Goal: Participate in discussion: Engage in conversation with other users on a specific topic

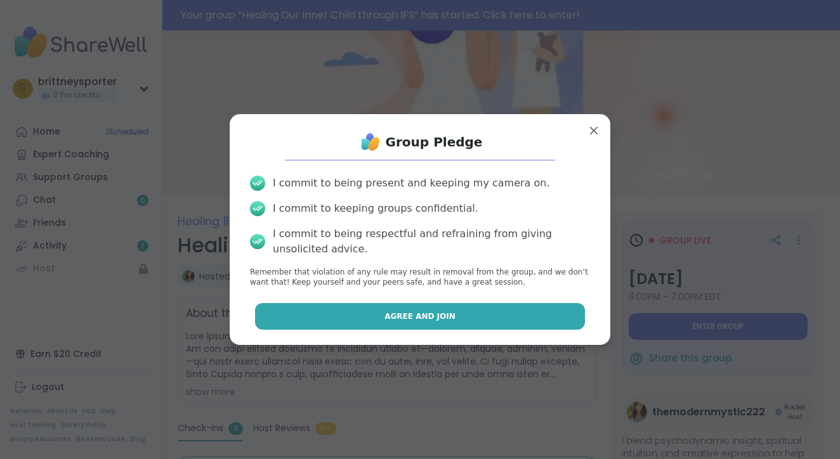
click at [466, 325] on button "Agree and Join" at bounding box center [420, 316] width 330 height 27
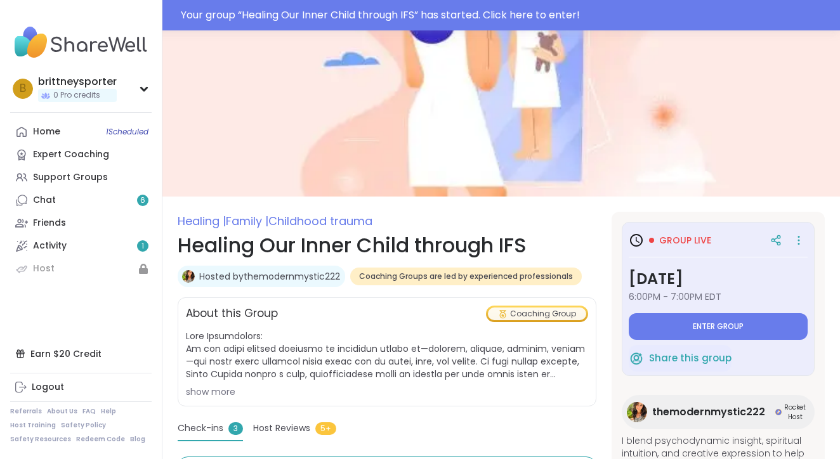
type textarea "*"
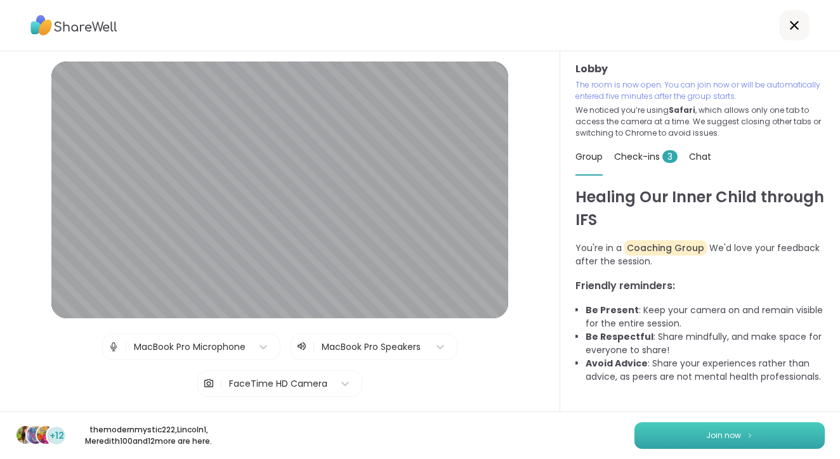
click at [656, 432] on button "Join now" at bounding box center [729, 435] width 190 height 27
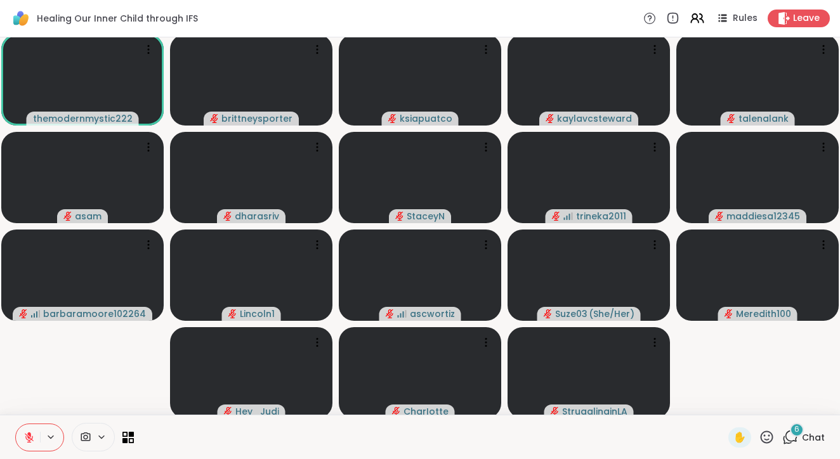
click at [791, 442] on icon at bounding box center [790, 437] width 16 height 16
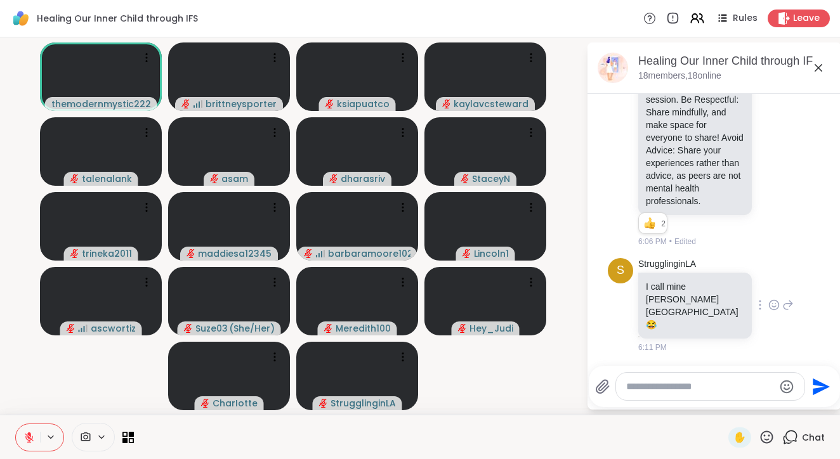
scroll to position [708, 0]
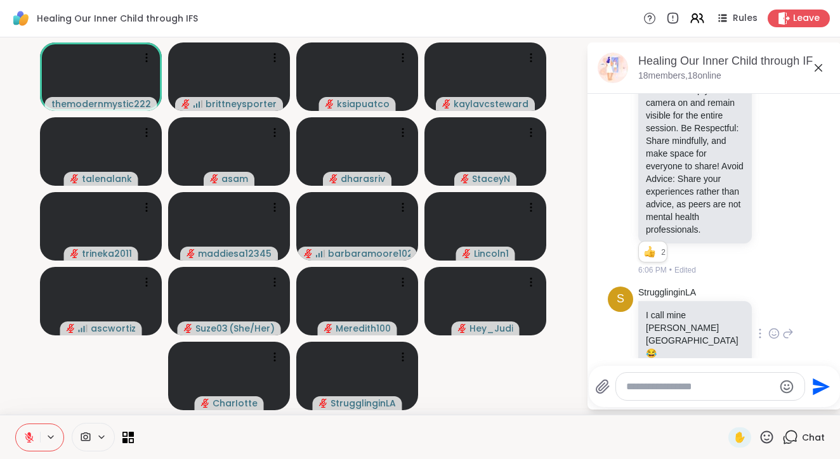
click at [773, 334] on icon at bounding box center [774, 334] width 4 height 1
click at [611, 301] on button "Select Reaction: Joy" at bounding box center [616, 313] width 25 height 25
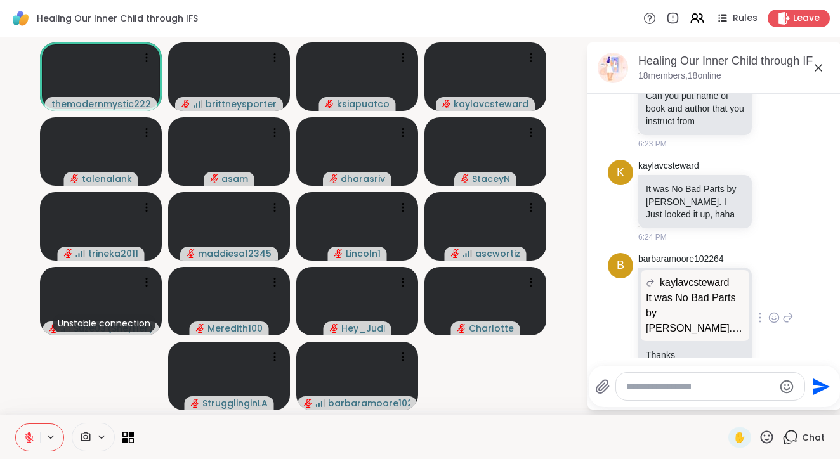
scroll to position [1175, 0]
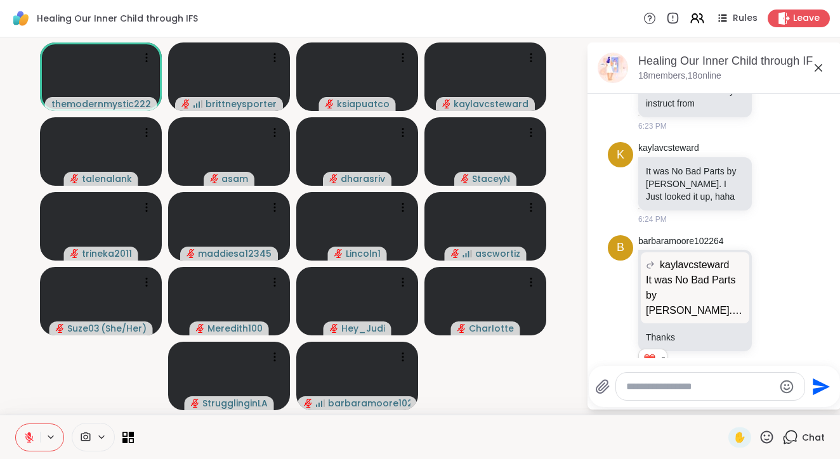
click at [92, 431] on span at bounding box center [84, 437] width 24 height 12
click at [101, 436] on icon at bounding box center [101, 437] width 10 height 11
click at [86, 434] on icon at bounding box center [85, 437] width 11 height 12
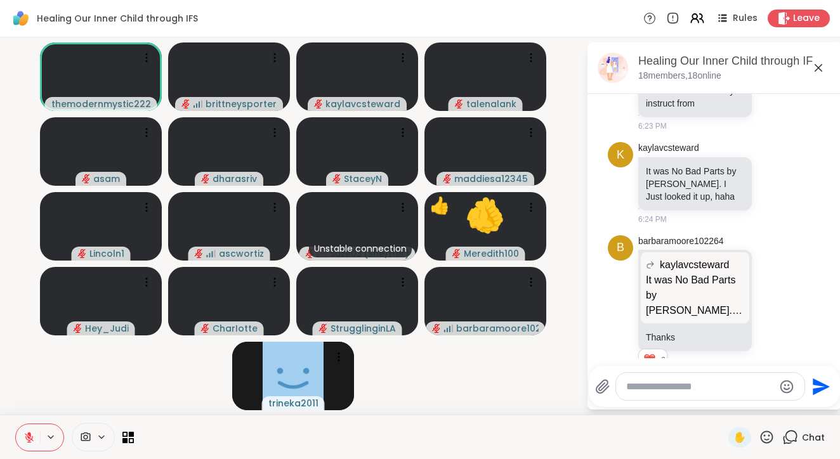
click at [669, 384] on textarea "Type your message" at bounding box center [700, 387] width 148 height 13
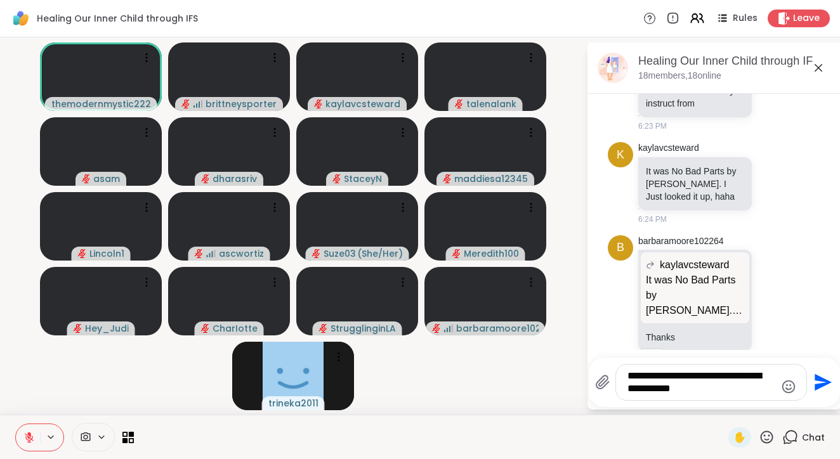
drag, startPoint x: 695, startPoint y: 377, endPoint x: 646, endPoint y: 378, distance: 49.5
click at [646, 378] on textarea "**********" at bounding box center [701, 382] width 148 height 25
type textarea "**********"
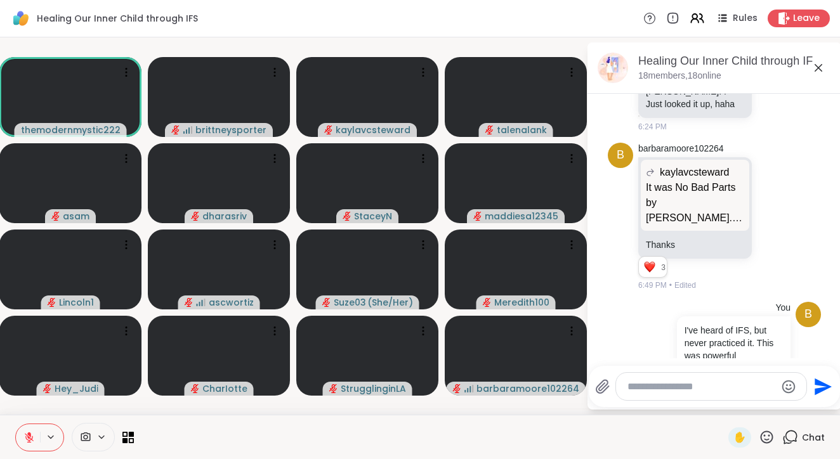
scroll to position [1386, 0]
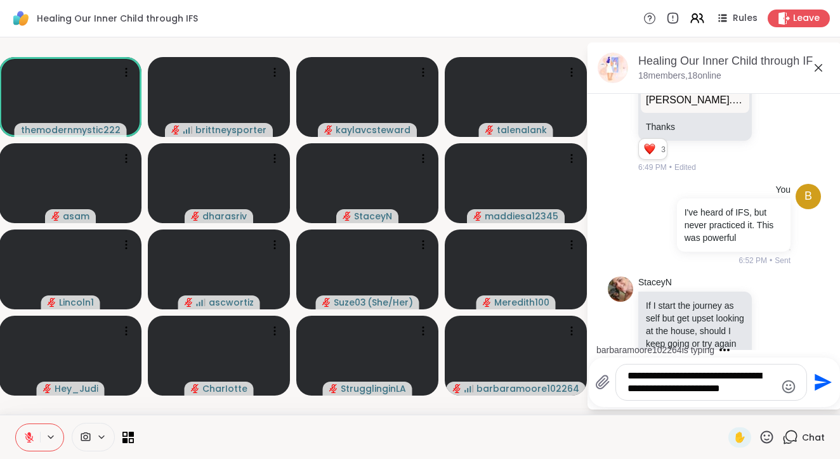
type textarea "**********"
click at [740, 391] on textarea "**********" at bounding box center [701, 382] width 148 height 25
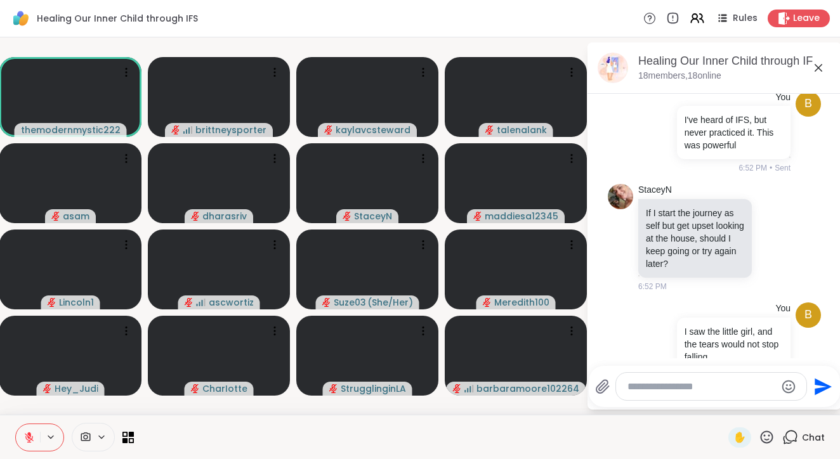
scroll to position [1571, 0]
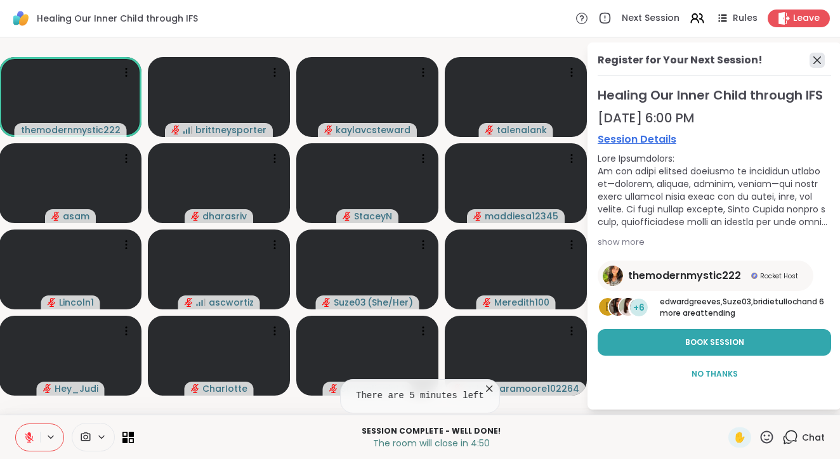
click at [814, 67] on icon at bounding box center [816, 60] width 15 height 15
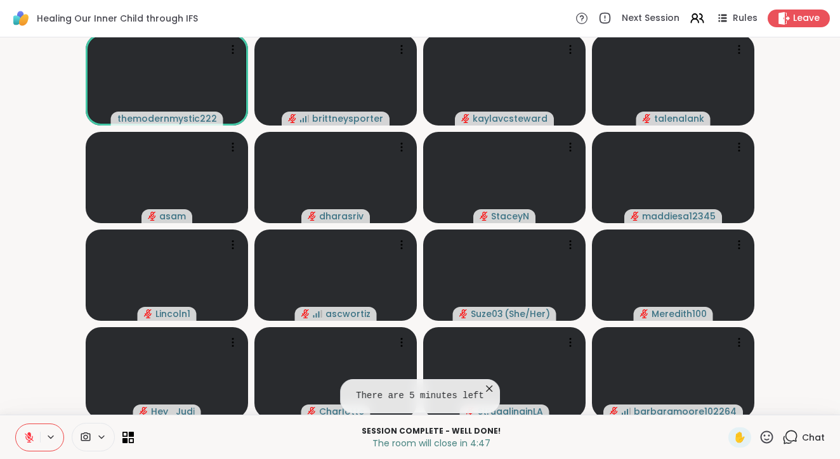
click at [796, 440] on icon at bounding box center [790, 437] width 16 height 16
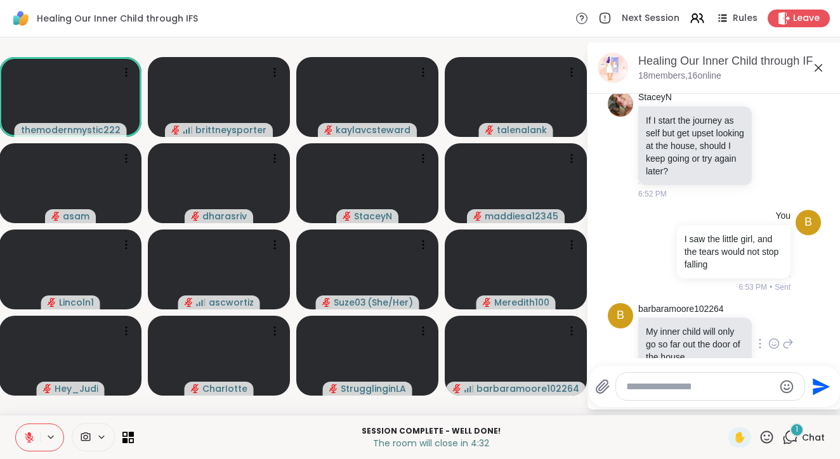
scroll to position [1676, 0]
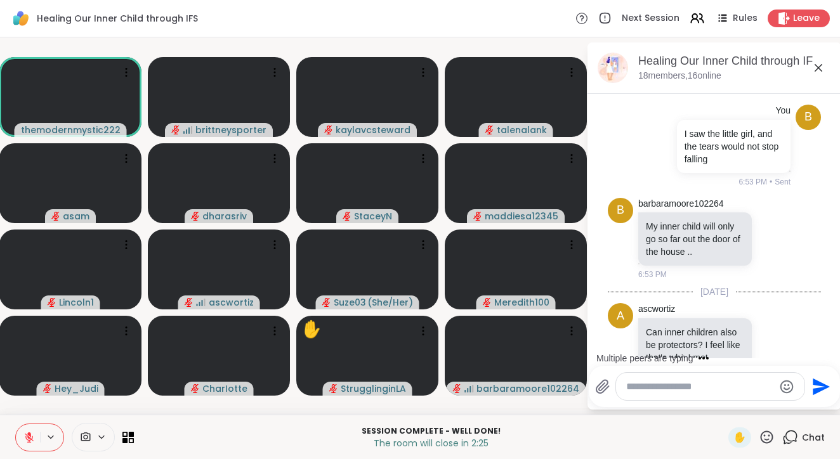
click at [684, 389] on textarea "Type your message" at bounding box center [700, 387] width 148 height 13
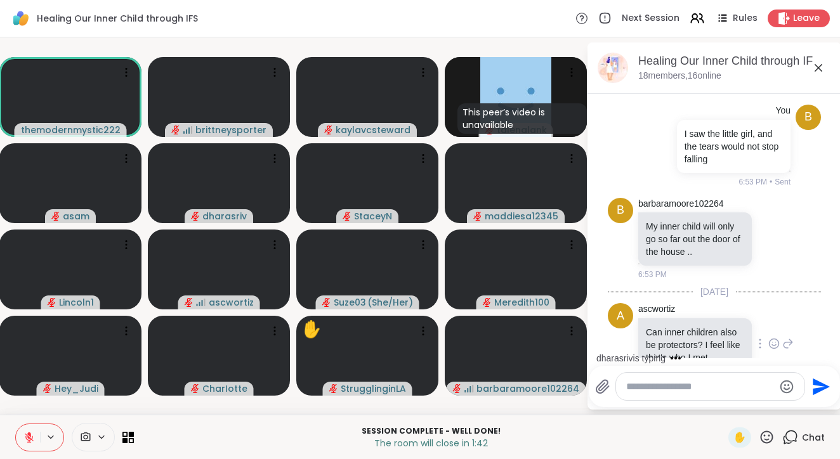
scroll to position [1820, 0]
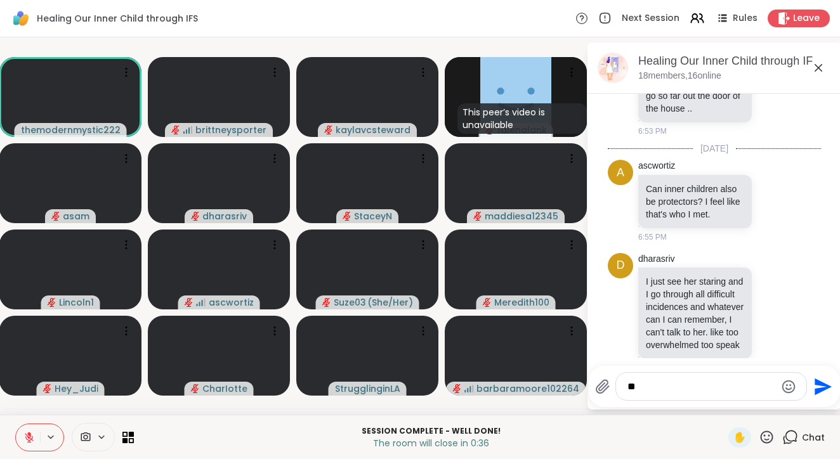
type textarea "*"
type textarea "*********"
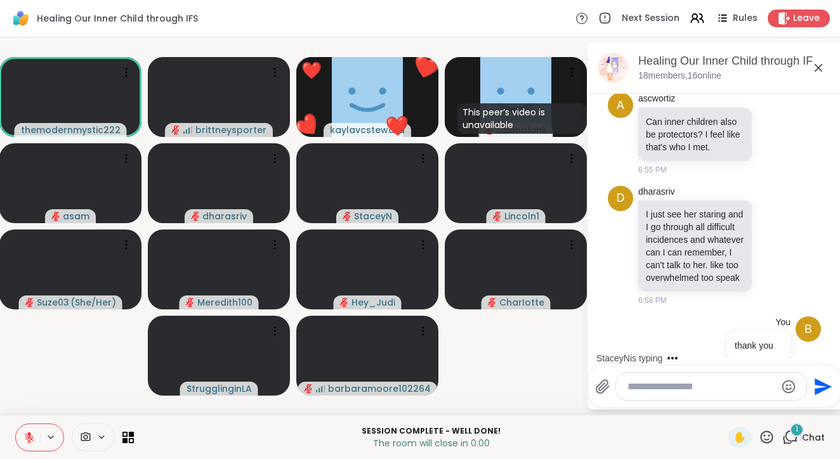
scroll to position [1954, 0]
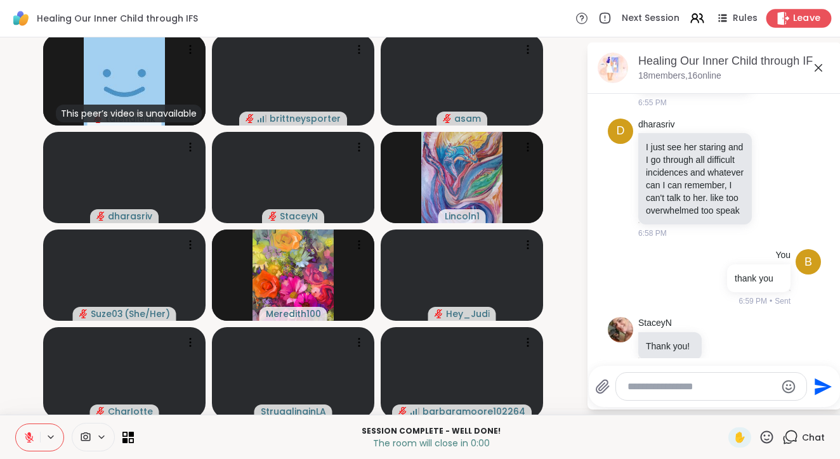
click at [808, 17] on span "Leave" at bounding box center [807, 18] width 28 height 13
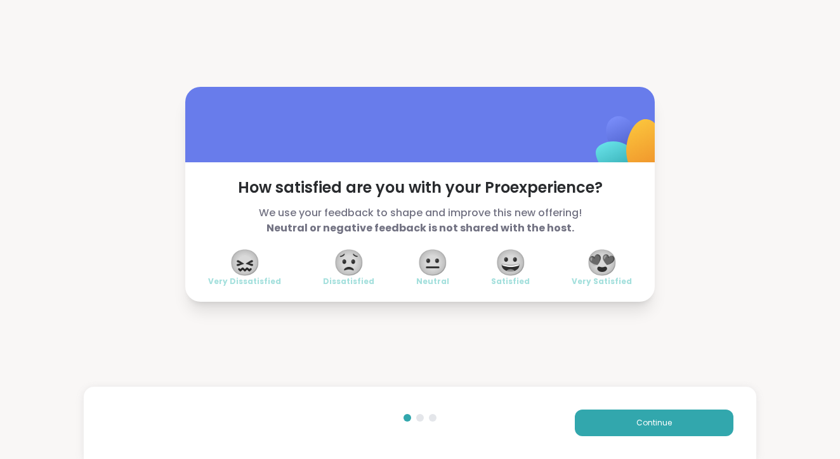
click at [606, 270] on span "😍" at bounding box center [602, 262] width 32 height 23
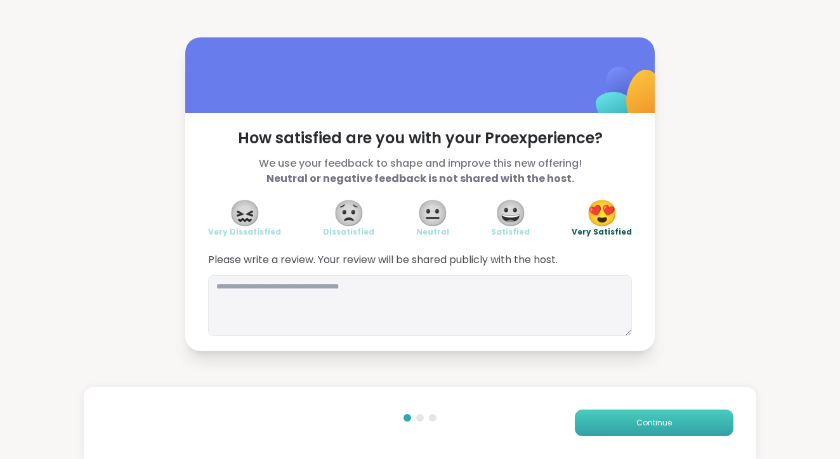
click at [625, 432] on button "Continue" at bounding box center [654, 423] width 159 height 27
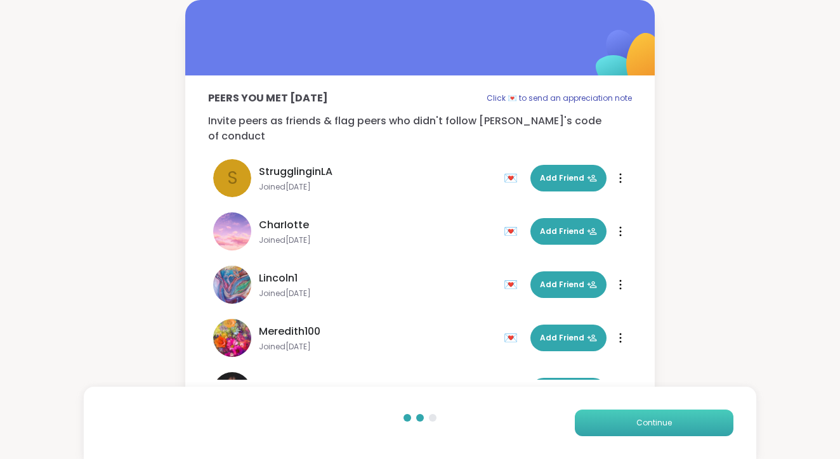
click at [676, 423] on button "Continue" at bounding box center [654, 423] width 159 height 27
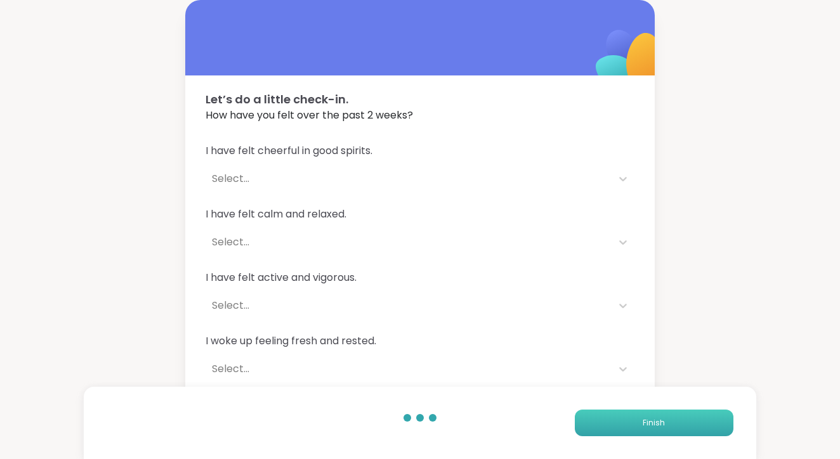
click at [676, 423] on button "Finish" at bounding box center [654, 423] width 159 height 27
